Goal: Information Seeking & Learning: Find specific fact

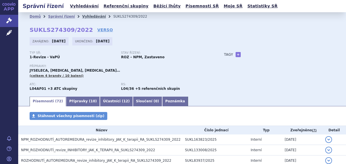
click at [87, 15] on link "Vyhledávání" at bounding box center [94, 17] width 24 height 4
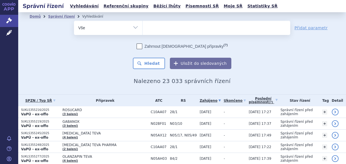
click at [167, 26] on ul at bounding box center [217, 27] width 148 height 12
click at [143, 26] on select at bounding box center [142, 28] width 0 height 14
click at [167, 26] on ul at bounding box center [217, 27] width 148 height 12
click at [143, 26] on select at bounding box center [142, 28] width 0 height 14
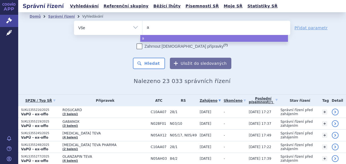
type input "ad"
type input "ada"
type input "adal"
type input "adali"
type input "adalim"
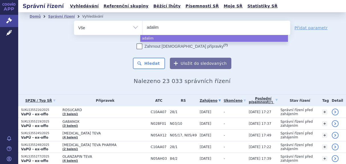
type input "adalimu"
type input "adalimum"
type input "adalimuma"
type input "[MEDICAL_DATA]"
select select "[MEDICAL_DATA]"
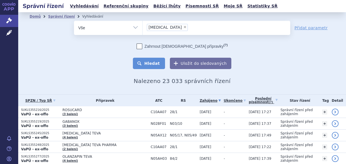
click at [153, 64] on button "Hledat" at bounding box center [149, 63] width 32 height 11
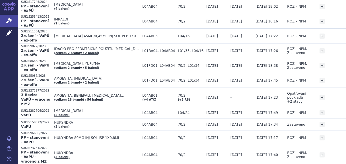
scroll to position [197, 0]
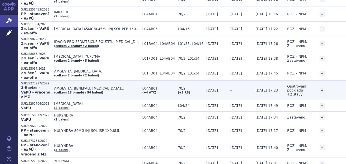
click at [117, 87] on span "AMGEVITA, BENEPALI, [MEDICAL_DATA]…" at bounding box center [96, 89] width 85 height 4
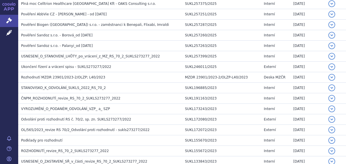
scroll to position [159, 0]
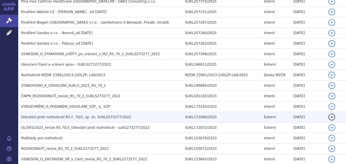
click at [138, 115] on h3 "Odvolání proti rozhodnutí RS č. 70/2, sp. zn. SUKLS273277/2022" at bounding box center [101, 117] width 161 height 6
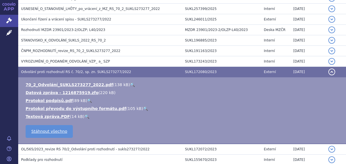
scroll to position [205, 0]
click at [49, 114] on link "Textová zpráva.PDF" at bounding box center [48, 116] width 44 height 5
click at [50, 80] on td "70_2_Odvolání_SUKLS273277_2022.pdf ( 138 kB ) 🔍 Datová zpráva - 1216875919.zfo …" at bounding box center [182, 110] width 328 height 67
click at [69, 84] on link "70_2_Odvolání_SUKLS273277_2022.pdf" at bounding box center [69, 84] width 87 height 5
